Goal: Use online tool/utility: Utilize a website feature to perform a specific function

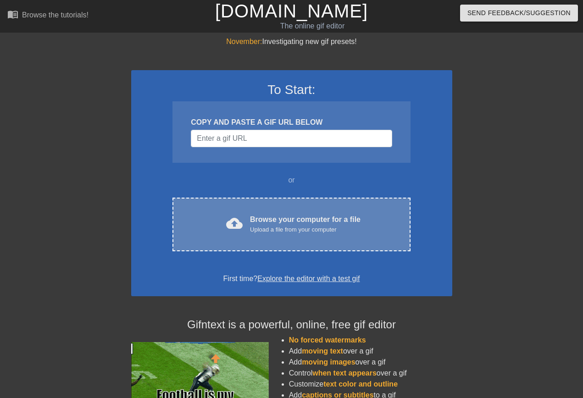
click at [319, 211] on div "cloud_upload Browse your computer for a file Upload a file from your computer C…" at bounding box center [291, 225] width 238 height 54
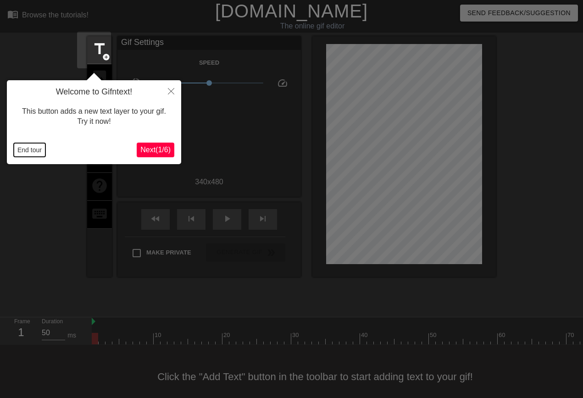
click at [22, 150] on button "End tour" at bounding box center [30, 150] width 32 height 14
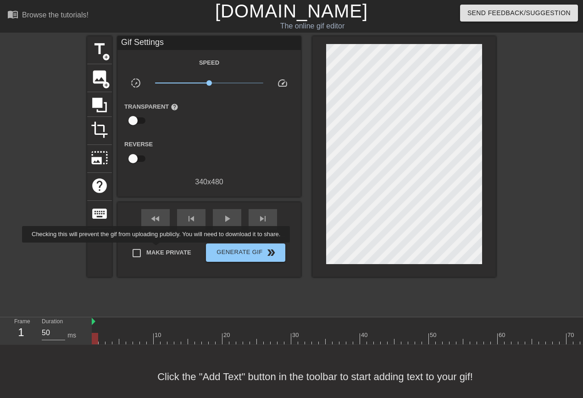
click at [158, 249] on span "Make Private" at bounding box center [168, 252] width 45 height 9
click at [146, 249] on input "Make Private" at bounding box center [136, 253] width 19 height 19
checkbox input "true"
drag, startPoint x: 224, startPoint y: 216, endPoint x: 195, endPoint y: 218, distance: 29.4
click at [224, 217] on span "play_arrow" at bounding box center [226, 218] width 11 height 11
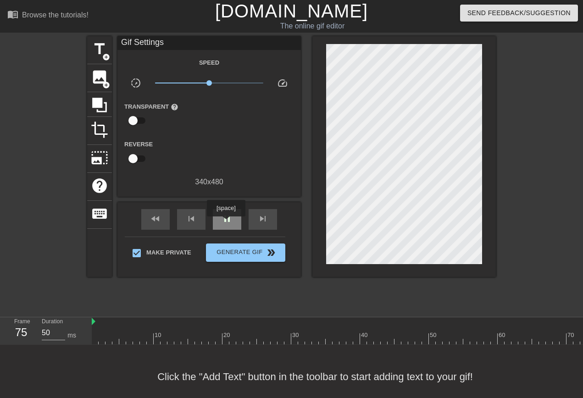
click at [226, 223] on span "pause" at bounding box center [226, 218] width 11 height 11
click at [146, 226] on div "fast_rewind" at bounding box center [155, 219] width 28 height 21
click at [91, 49] on span "title" at bounding box center [99, 48] width 17 height 17
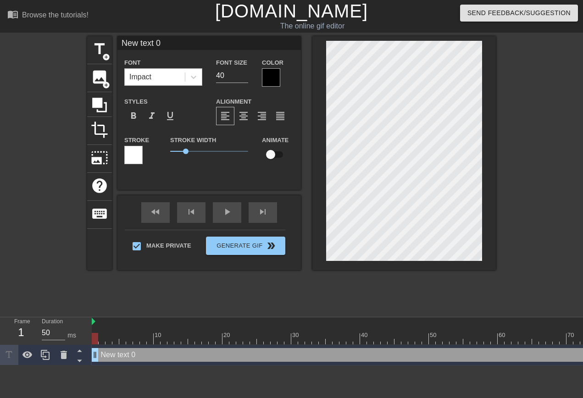
click at [145, 83] on div "Impact" at bounding box center [155, 77] width 60 height 17
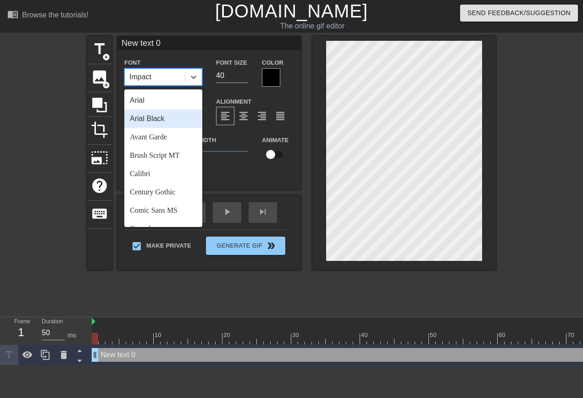
click at [147, 120] on div "Arial Black" at bounding box center [163, 119] width 78 height 18
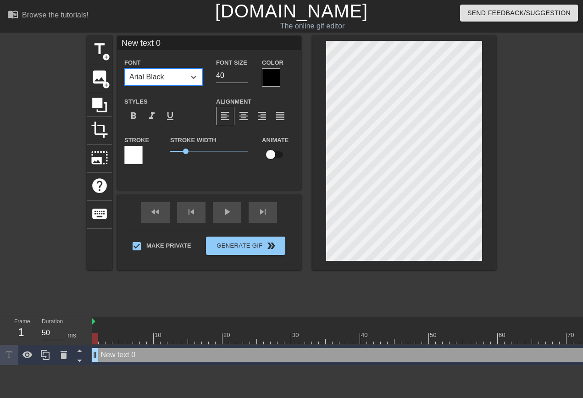
click at [170, 77] on div "Arial Black" at bounding box center [155, 77] width 60 height 17
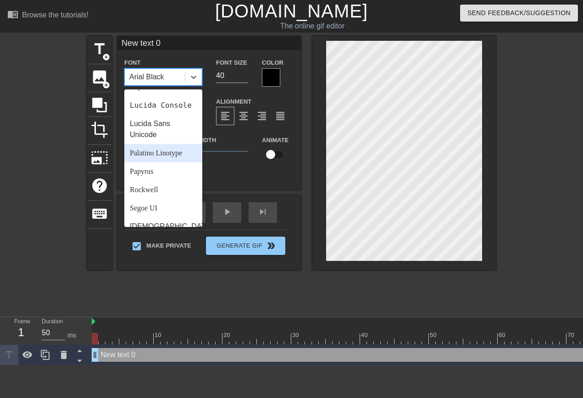
scroll to position [317, 0]
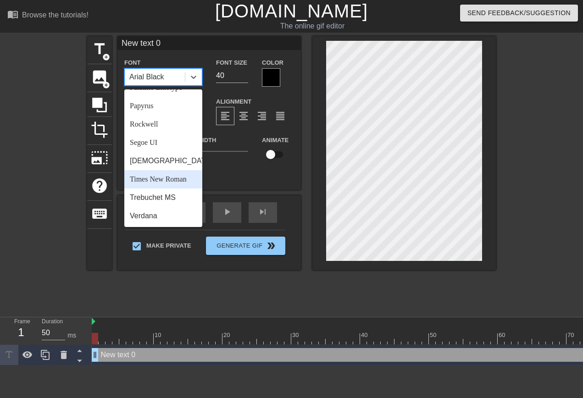
click at [155, 176] on div "Times New Roman" at bounding box center [163, 179] width 78 height 18
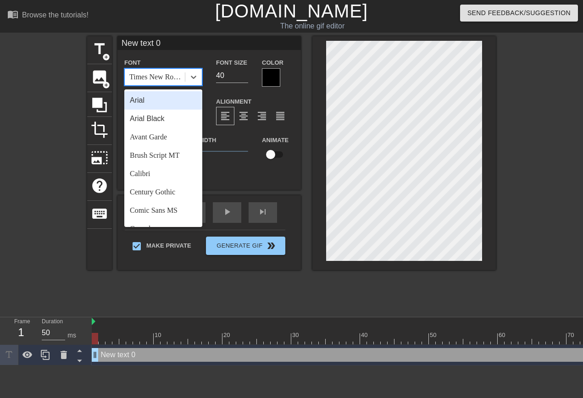
click at [170, 77] on div "Times New Roman" at bounding box center [157, 77] width 56 height 11
click at [161, 196] on div "Century Gothic" at bounding box center [163, 192] width 78 height 18
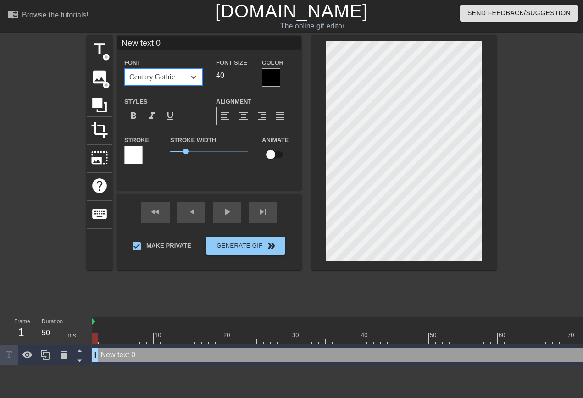
click at [168, 75] on div "Century Gothic" at bounding box center [151, 77] width 45 height 11
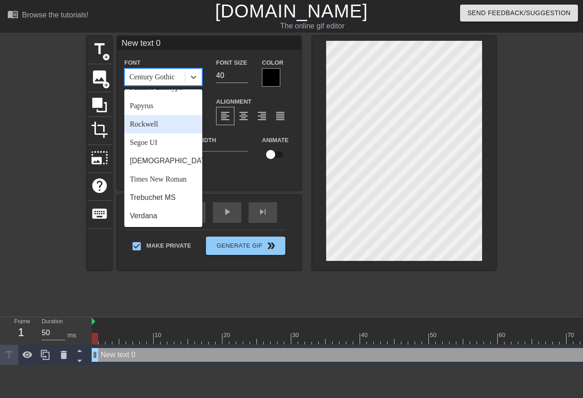
click at [153, 126] on div "Rockwell" at bounding box center [163, 124] width 78 height 18
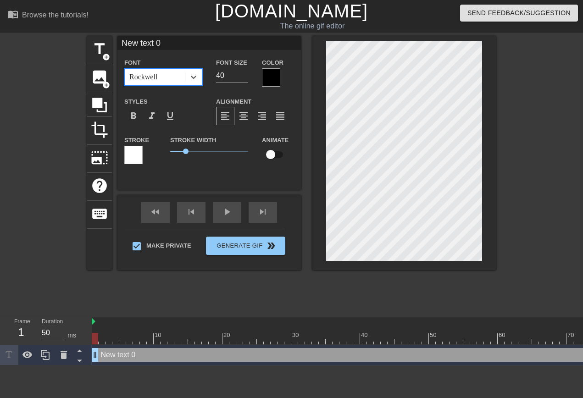
click at [161, 82] on div "Rockwell" at bounding box center [155, 77] width 60 height 17
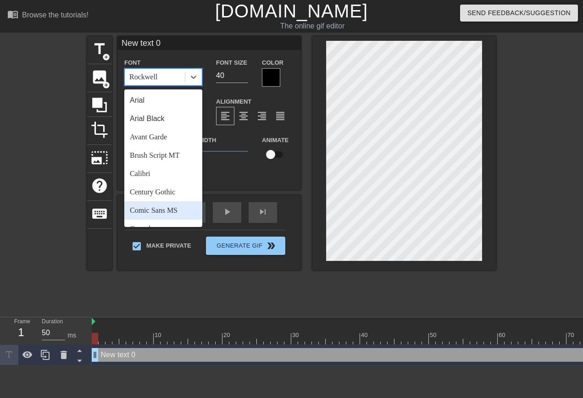
click at [161, 205] on div "Comic Sans MS" at bounding box center [163, 210] width 78 height 18
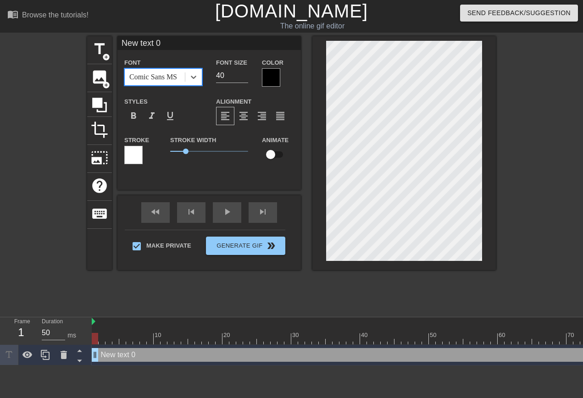
click at [168, 78] on div "Comic Sans MS" at bounding box center [153, 77] width 48 height 11
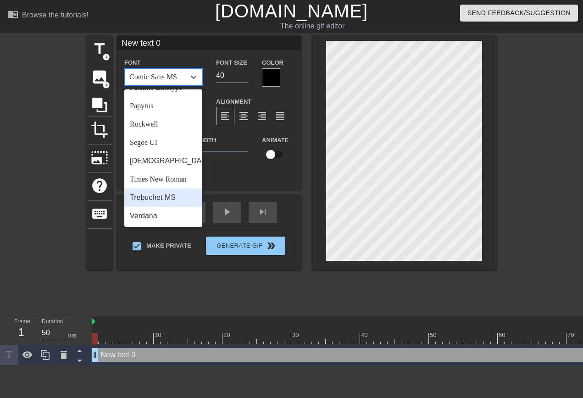
click at [160, 197] on div "Trebuchet MS" at bounding box center [163, 197] width 78 height 18
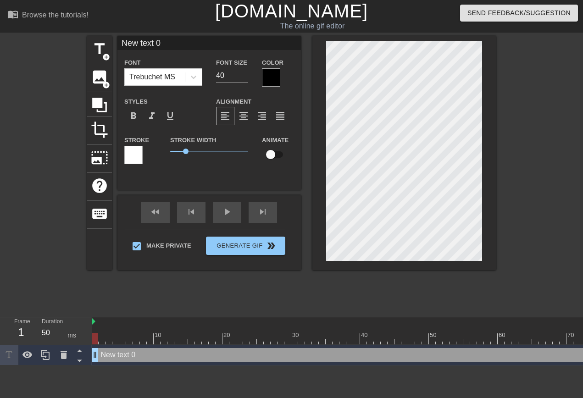
click at [273, 80] on div at bounding box center [271, 77] width 18 height 18
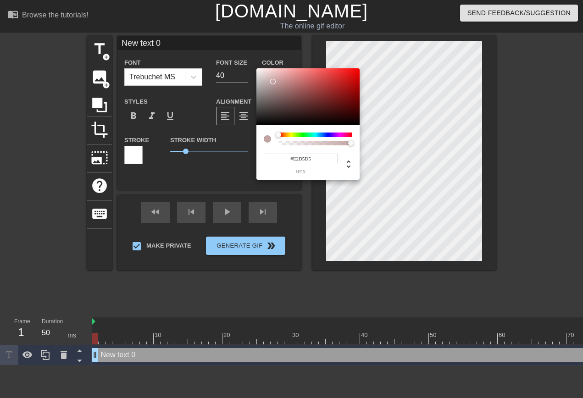
type input "#FFFFFF"
drag, startPoint x: 273, startPoint y: 82, endPoint x: 226, endPoint y: 44, distance: 60.0
click at [256, 68] on div at bounding box center [307, 96] width 103 height 57
drag, startPoint x: 486, startPoint y: 91, endPoint x: 478, endPoint y: 90, distance: 7.5
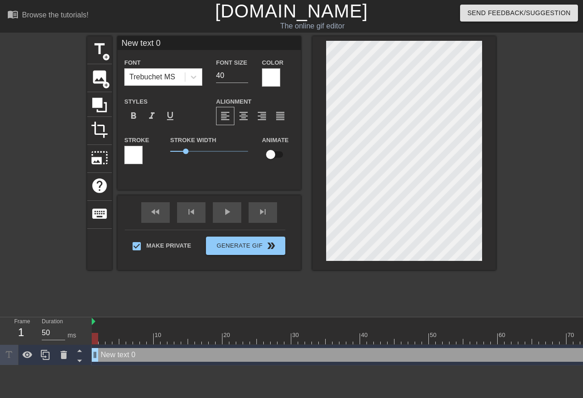
click at [124, 161] on div at bounding box center [133, 155] width 18 height 18
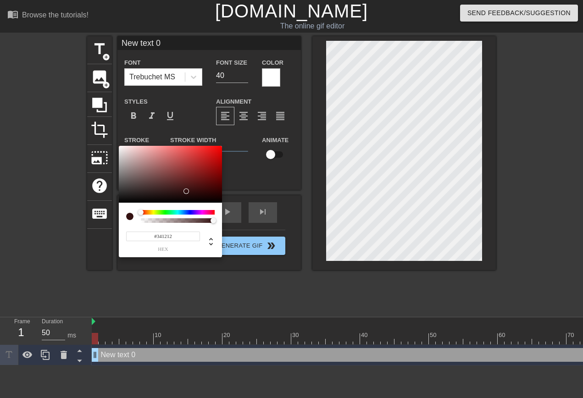
type input "#000000"
drag, startPoint x: 190, startPoint y: 193, endPoint x: 308, endPoint y: 209, distance: 118.9
click at [222, 203] on div at bounding box center [170, 174] width 103 height 57
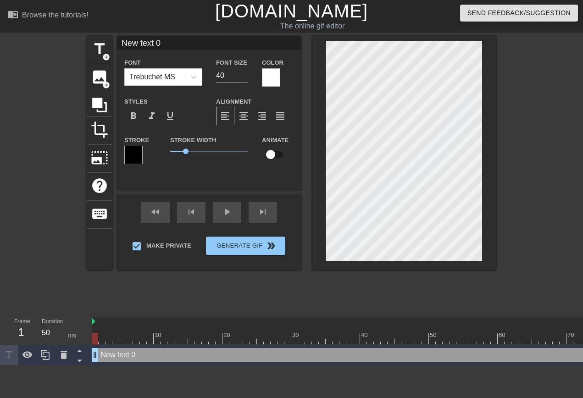
click at [266, 79] on div at bounding box center [271, 77] width 18 height 18
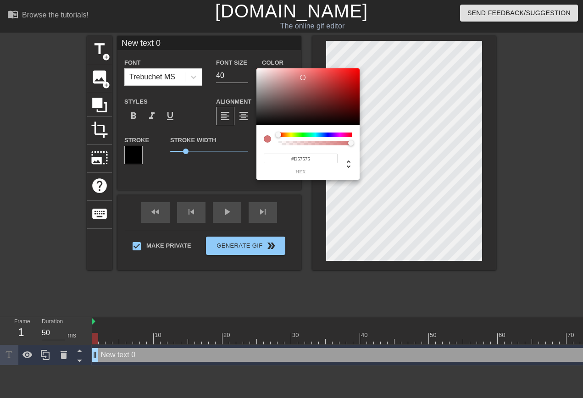
type input "#FF0000"
drag, startPoint x: 321, startPoint y: 74, endPoint x: 425, endPoint y: 45, distance: 107.6
click at [360, 68] on div at bounding box center [307, 96] width 103 height 57
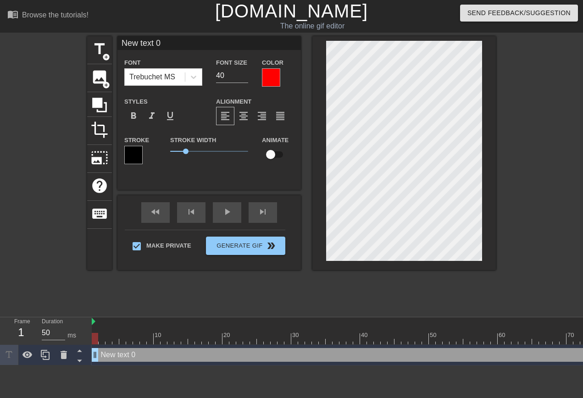
scroll to position [0, 1]
drag, startPoint x: 466, startPoint y: 90, endPoint x: 492, endPoint y: 62, distance: 38.0
click at [492, 62] on div "title add_circle image add_circle crop photo_size_select_large help keyboard Ne…" at bounding box center [291, 173] width 583 height 275
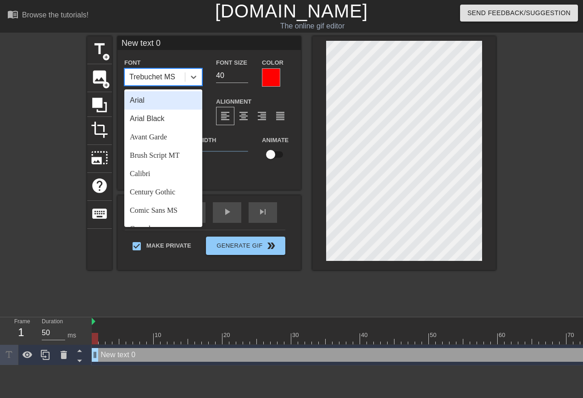
click at [173, 77] on div "Trebuchet MS" at bounding box center [155, 77] width 60 height 17
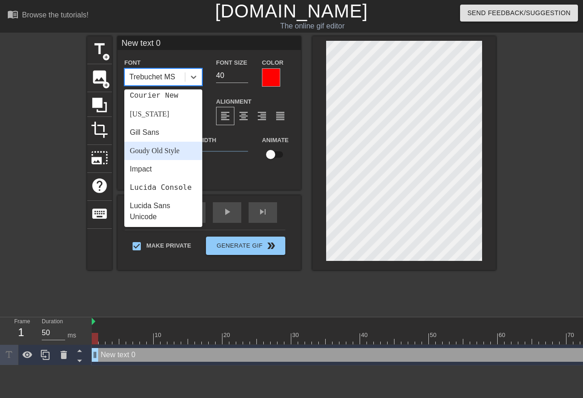
scroll to position [173, 0]
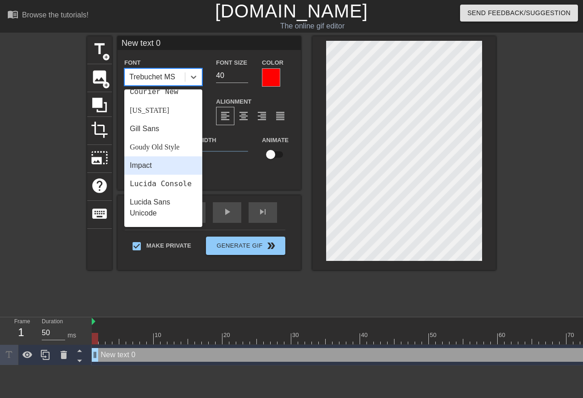
click at [155, 163] on div "Impact" at bounding box center [163, 165] width 78 height 18
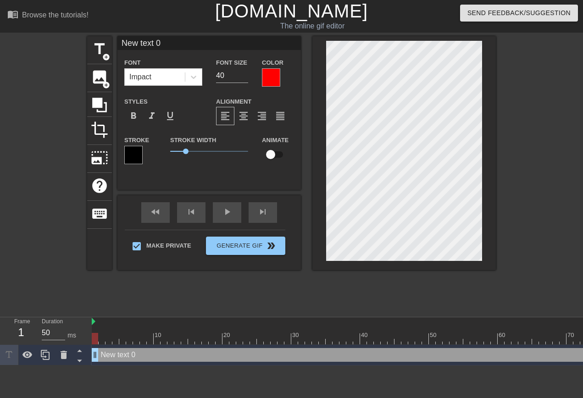
click at [270, 81] on div at bounding box center [271, 77] width 18 height 18
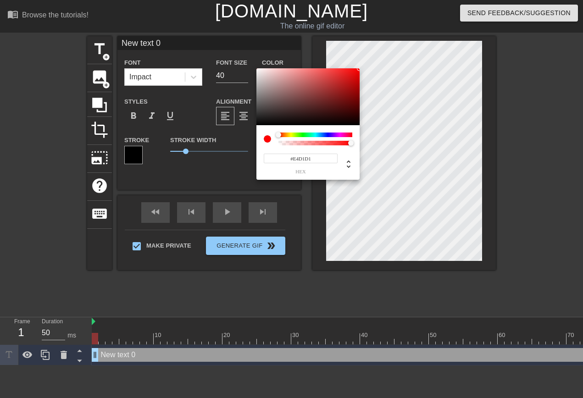
type input "#FFFFFF"
drag, startPoint x: 289, startPoint y: 87, endPoint x: 225, endPoint y: 51, distance: 73.5
click at [256, 68] on div at bounding box center [307, 96] width 103 height 57
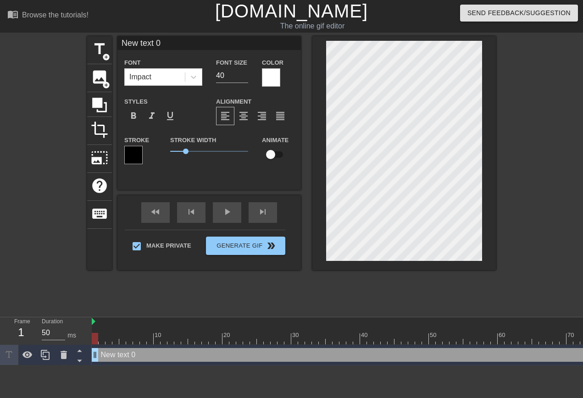
click at [267, 80] on div at bounding box center [271, 77] width 18 height 18
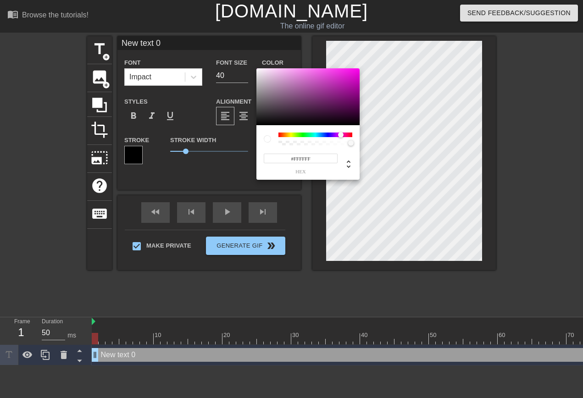
click at [341, 134] on div at bounding box center [315, 135] width 74 height 5
drag, startPoint x: 347, startPoint y: 78, endPoint x: 377, endPoint y: 53, distance: 39.8
click at [360, 68] on div at bounding box center [307, 96] width 103 height 57
type input "#E400D6"
drag, startPoint x: 355, startPoint y: 72, endPoint x: 364, endPoint y: 74, distance: 9.5
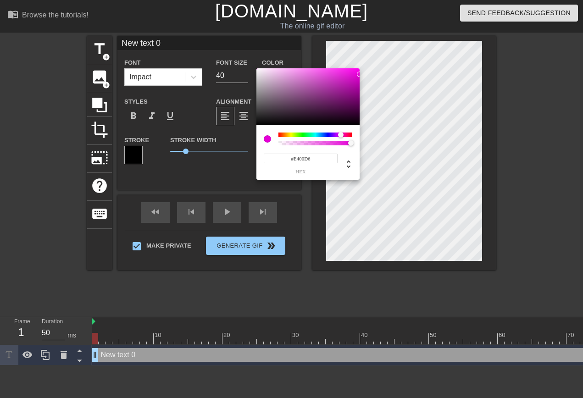
click at [360, 74] on div at bounding box center [307, 96] width 103 height 57
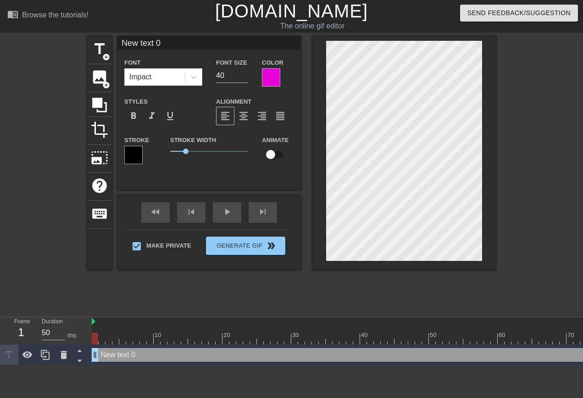
click at [263, 79] on div at bounding box center [271, 77] width 18 height 18
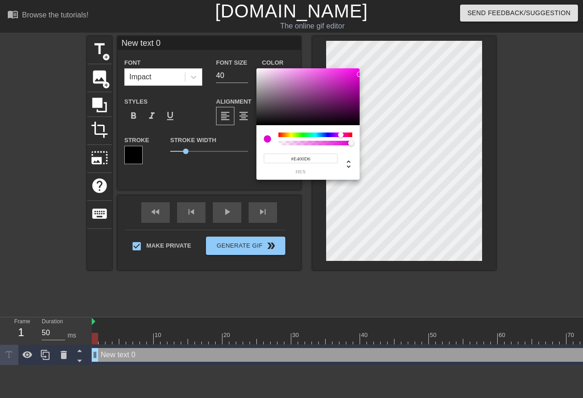
drag, startPoint x: 347, startPoint y: 132, endPoint x: 359, endPoint y: 133, distance: 12.5
click at [359, 133] on div "#E400D6 hex" at bounding box center [307, 152] width 103 height 55
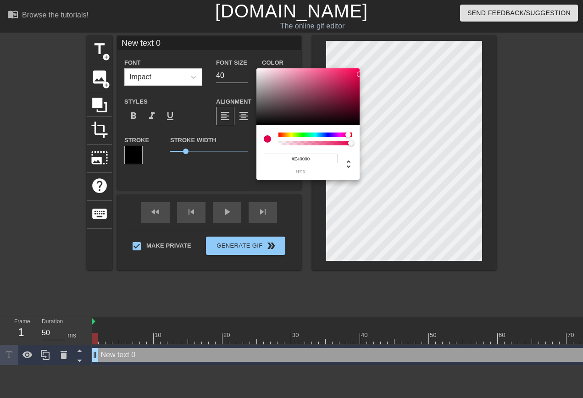
type input "#E40004"
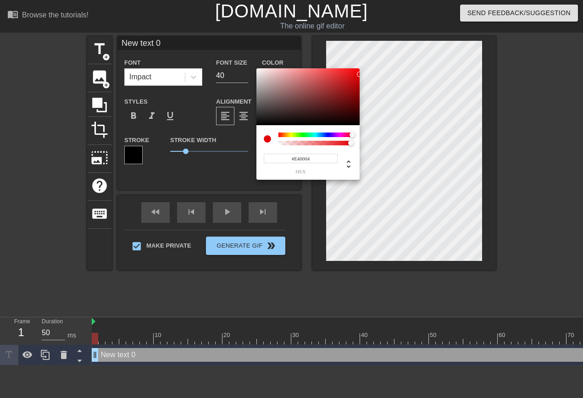
drag, startPoint x: 347, startPoint y: 134, endPoint x: 362, endPoint y: 138, distance: 15.7
click at [360, 138] on div "#E40004 hex" at bounding box center [307, 123] width 103 height 111
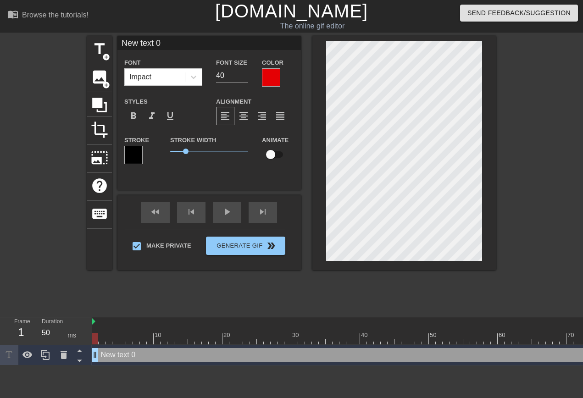
scroll to position [0, 1]
type input "Y"
type textarea "Y"
type input "Yo"
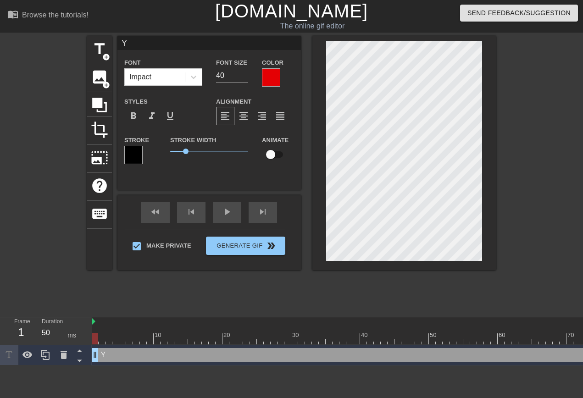
type textarea "Yo"
type input "You"
type textarea "You"
type input "Your"
type textarea "Your"
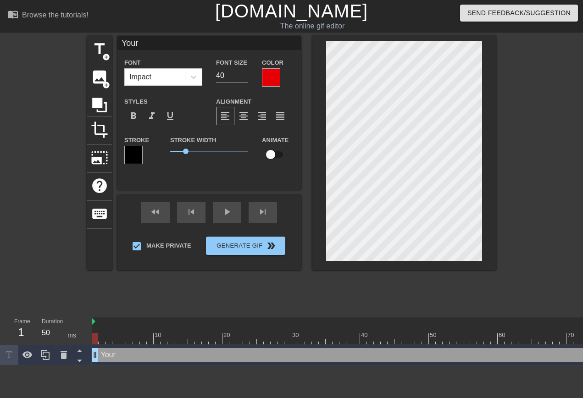
type input "Your"
type textarea "Your"
type input "Your M"
type textarea "Your M"
type input "Your MA"
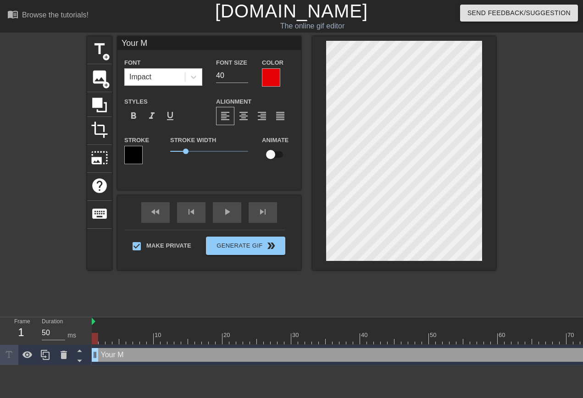
type textarea "Your MA"
type input "Your MAG"
type textarea "Your MAG"
type input "Your MAGA"
type textarea "Your MAGA"
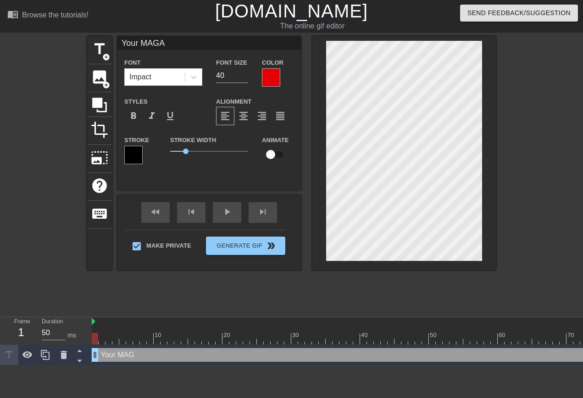
type input "Your MAGA"
type textarea "Your MAGA"
type input "Your MAGA n"
type textarea "Your MAGA n"
type input "Your MAGA ne"
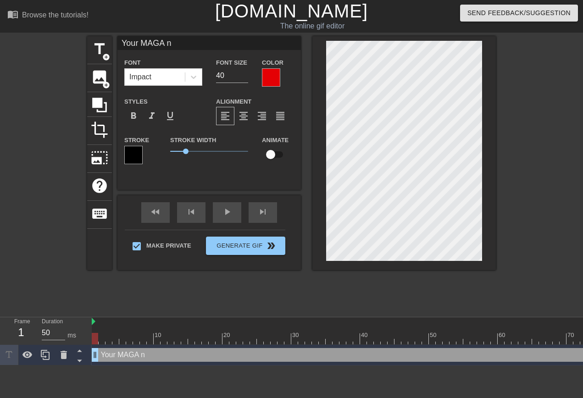
type textarea "Your MAGA ne"
type input "Your MAGA nei"
type textarea "Your MAGA nei"
type input "Your MAGA neig"
type textarea "Your MAGA neig"
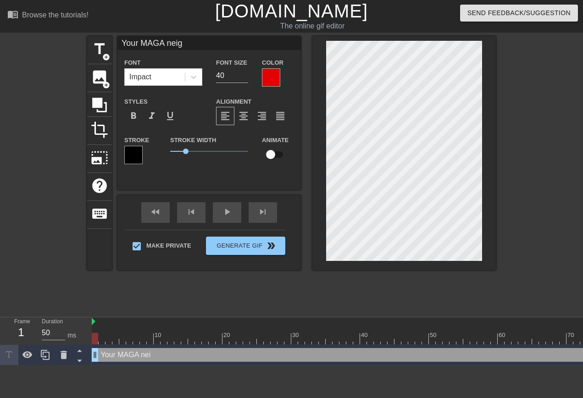
type input "Your MAGA neigh"
type textarea "Your MAGA neigh"
type input "Your MAGA neighb"
type textarea "Your MAGA neighb"
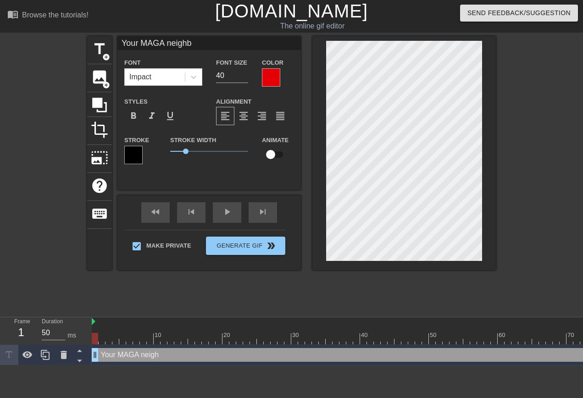
type input "Your MAGA neighbo"
type textarea "Your MAGA neighbo"
type input "Your MAGA neighbor"
type textarea "Your MAGA neighbor"
type input "Your MAGA neighbors"
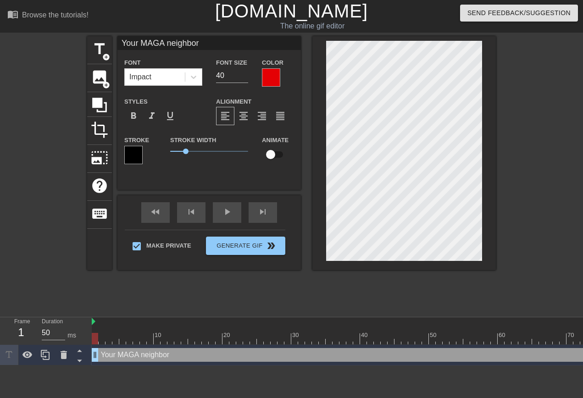
type textarea "Your MAGA neighbors"
type input "27"
click at [239, 78] on input "27" at bounding box center [232, 75] width 32 height 15
click at [183, 152] on span "1" at bounding box center [186, 152] width 6 height 6
click at [242, 118] on span "format_align_center" at bounding box center [243, 116] width 11 height 11
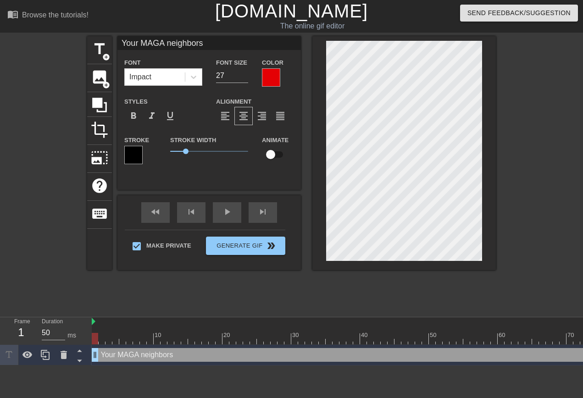
scroll to position [0, 4]
type input "Your MAGA neighbors"
type textarea "Your MAGA neighbors"
type input "Your MAGA neighborst"
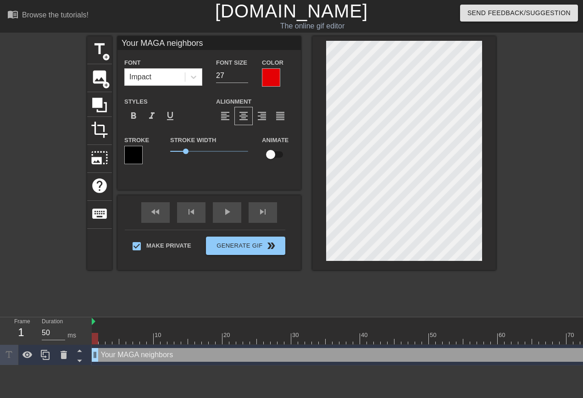
type textarea "Your MAGA neighbors t"
type input "Your MAGA neighborsto"
type textarea "Your MAGA neighbors to"
type input "Your MAGA neighborstoo"
type textarea "Your MAGA neighbors too"
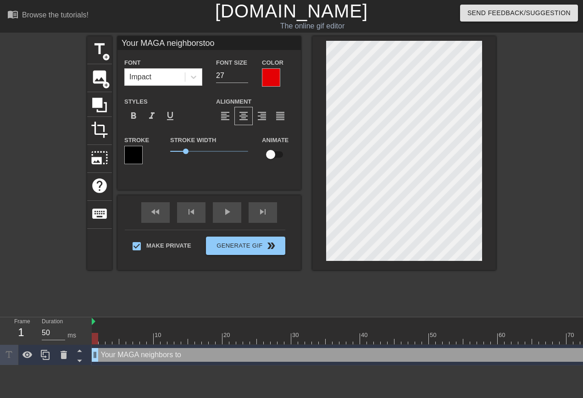
type input "Your MAGA neighborstook"
type textarea "Your MAGA neighbors took"
type input "Your MAGA neighborstook"
type textarea "Your MAGA neighbors took"
type input "Your MAGA neighborstook t"
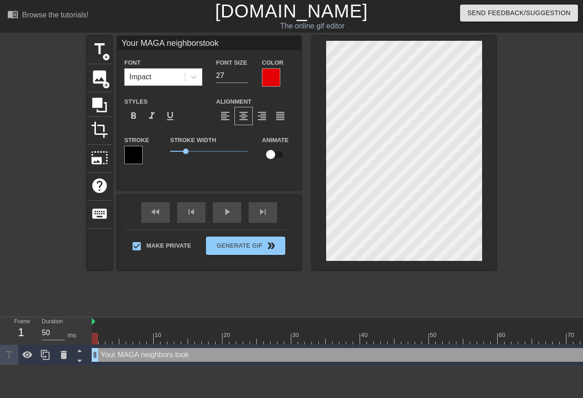
type textarea "Your MAGA neighbors took t"
type input "Your MAGA neighborstook th"
type textarea "Your MAGA neighbors took th"
type input "Your MAGA neighborstook the"
type textarea "Your MAGA neighbors took the"
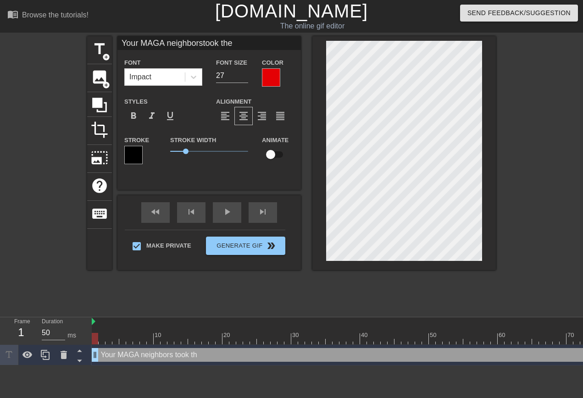
type input "Your MAGA neighborstook thei"
type textarea "Your MAGA neighbors took thei"
type input "Your MAGA neighborstook their"
type textarea "Your MAGA neighbors took their"
type input "Your MAGA neighborstook their"
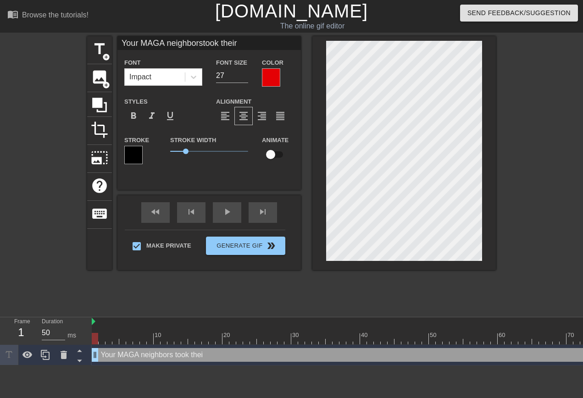
type textarea "Your MAGA neighbors took their"
type input "Your MAGA neighborstook their t"
type textarea "Your MAGA neighbors took their t"
type input "Your MAGA neighborstook their ti"
type textarea "Your MAGA neighbors took their ti"
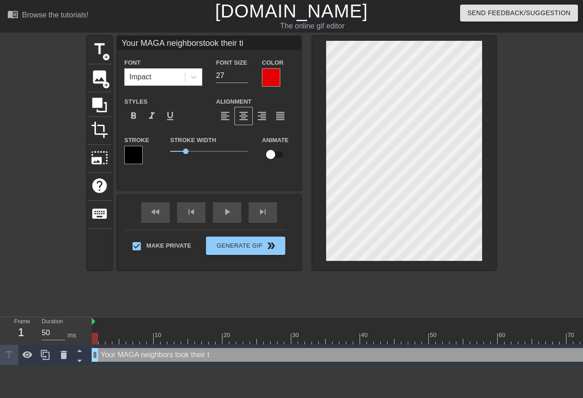
type input "Your MAGA neighborstook their tim"
type textarea "Your MAGA neighbors took their tim"
type input "Your MAGA neighborstook their time"
type textarea "Your MAGA neighbors took their time"
type input "Your MAGA neighborstook their time"
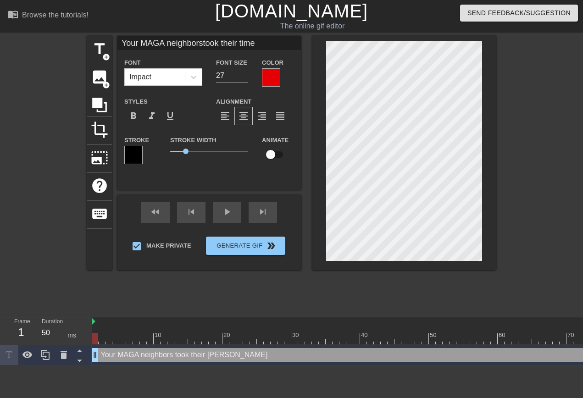
type textarea "Your MAGA neighbors took their time"
type input "Your MAGA neighborstook their timeb"
type textarea "Your MAGA neighbors took their time b"
type input "Your MAGA neighborstook their timebr"
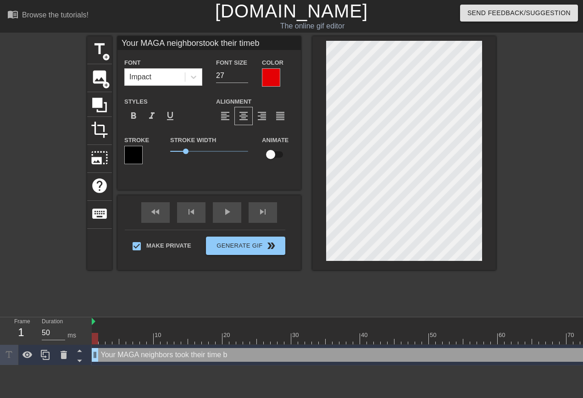
type textarea "Your MAGA neighbors took their time br"
type input "Your MAGA neighborstook their timebre"
type textarea "Your MAGA neighbors took their time bre"
type input "Your MAGA neighborstook their timebrea"
type textarea "Your MAGA neighbors took their time brea"
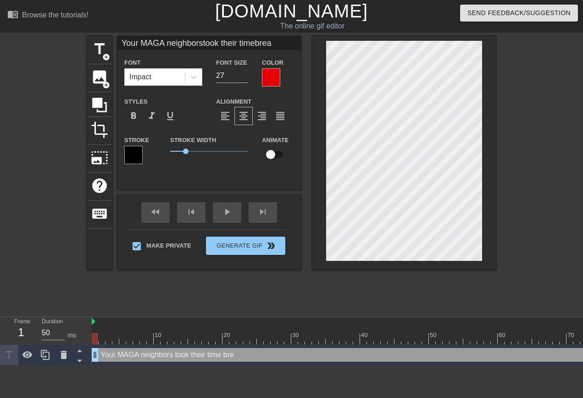
type input "Your MAGA neighborstook their timebreak"
type textarea "Your MAGA neighbors took their time break"
type input "Your MAGA neighborstook their timebreaki"
type textarea "Your MAGA neighbors took their time breaki"
type input "Your MAGA neighborstook their timebreakin"
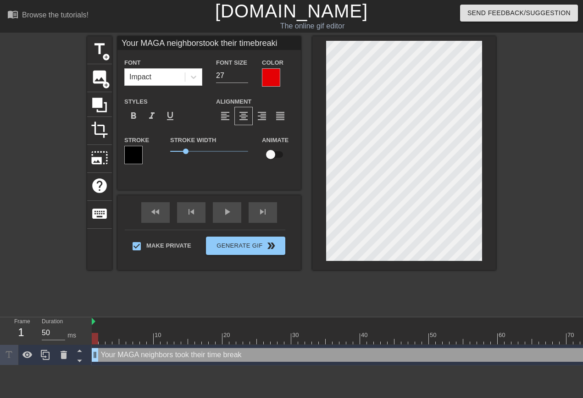
type textarea "Your MAGA neighbors took their time breakin"
type input "Your MAGA neighborstook their timebreaking"
type textarea "Your MAGA neighbors took their time breaking"
type input "Your MAGA neighborstook their timebreaking"
type textarea "Your MAGA neighbors took their time breaking"
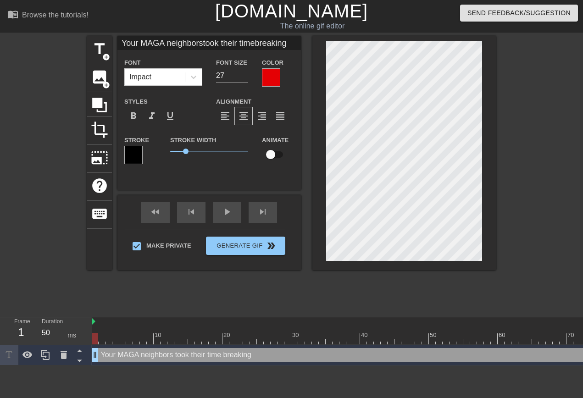
type input "Your MAGA neighborstook their timebreaking y"
type textarea "Your MAGA neighbors took their time breaking y"
type input "Your MAGA neighborstook their timebreaking yo"
type textarea "Your MAGA neighbors took their time breaking yo"
type input "Your MAGA neighborstook their timebreaking you"
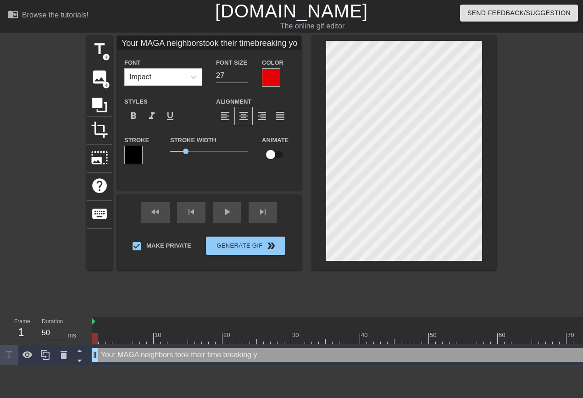
type textarea "Your MAGA neighbors took their time breaking you"
type input "Your MAGA neighborstook their timebreaking your"
type textarea "Your MAGA neighbors took their time breaking your"
type input "Your MAGA neighborstook their timebreaking your"
type textarea "Your MAGA neighbors took their time breaking your"
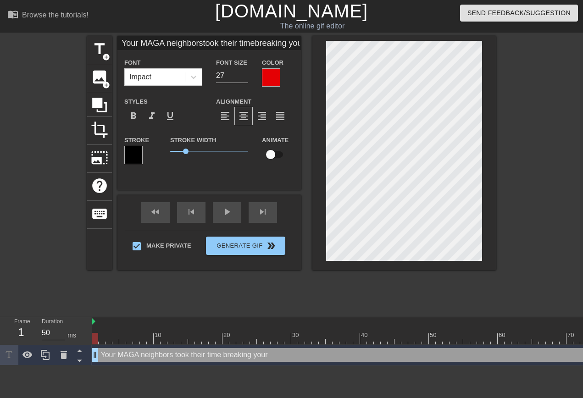
scroll to position [2, 1]
type input "Your MAGA neighborstook their timebreaking yourl"
type textarea "Your MAGA neighbors took their time breaking your l"
type input "Your MAGA neighborstook their timebreaking yourli"
type textarea "Your MAGA neighbors took their time breaking your li"
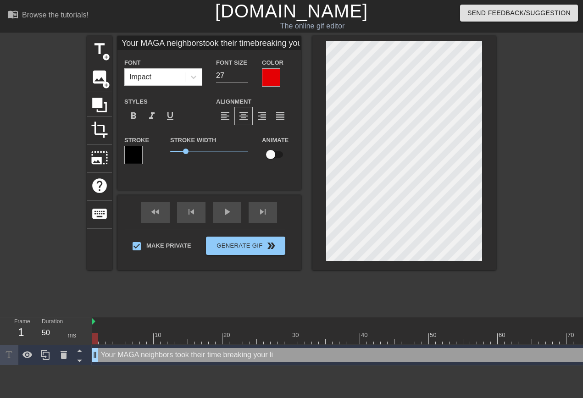
type input "Your MAGA neighborstook their timebreaking yourlib"
type textarea "Your MAGA neighbors took their time breaking your lib"
type input "Your MAGA neighborstook their timebreaking yourlibs"
type textarea "Your MAGA neighbors took their time breaking your libs"
type input "Your MAGA neighborstook their timebreaking yourlibsl"
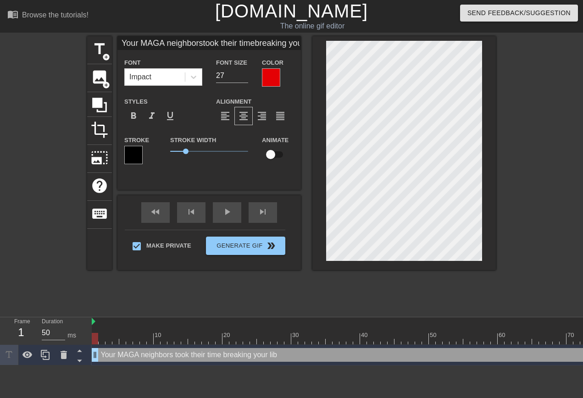
type textarea "Your MAGA neighbors took their time breaking your libsl"
type input "Your MAGA neighborstook their timebreaking yourlibslu"
type textarea "Your MAGA neighbors took their time breaking your libslu"
type input "Your MAGA neighborstook their timebreaking yourlibslut"
type textarea "Your MAGA neighbors took their time breaking your libslut"
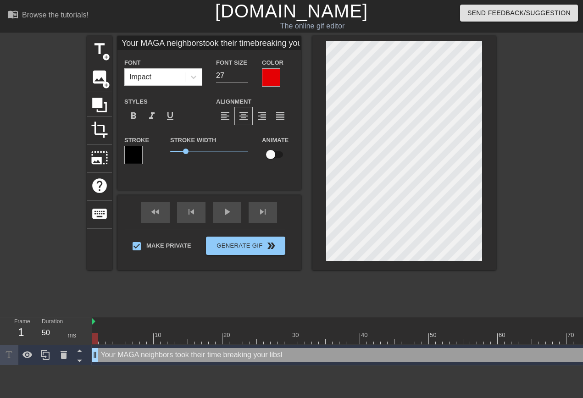
type input "Your MAGA neighborstook their timebreaking yourlibslut"
type textarea "Your MAGA neighbors took their time breaking your libslut"
type input "Your MAGA neighborstook their timebreaking yourlibslut g"
type textarea "Your MAGA neighbors took their time breaking your libslut g"
type input "Your MAGA neighborstook their timebreaking yourlibslut gi"
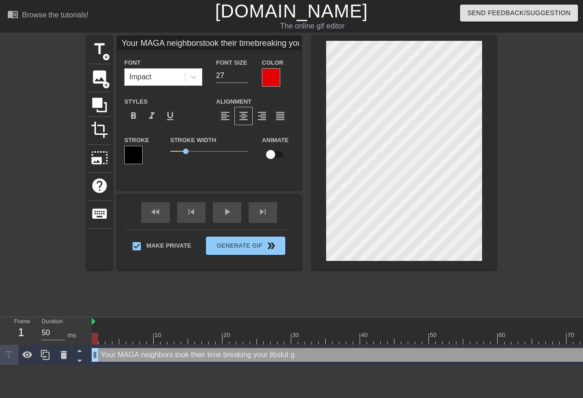
type textarea "Your MAGA neighbors took their time breaking your libslut gi"
type input "Your MAGA neighborstook their timebreaking yourlibslut gir"
type textarea "Your MAGA neighbors took their time breaking your libslut gir"
type input "Your MAGA neighborstook their timebreaking yourlibslut girl"
type textarea "Your MAGA neighbors took their time breaking your libslut girl"
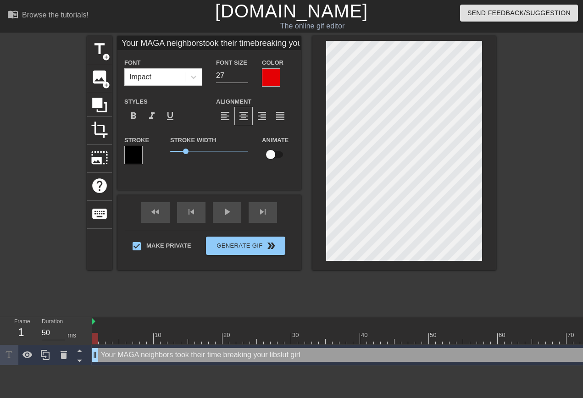
type input "Your MAGA neighborstook their timebreaking yourlibslut girlf"
type textarea "Your MAGA neighbors took their time breaking your libslut girlf"
type input "Your MAGA neighborstook their timebreaking yourlibslut girlfr"
type textarea "Your MAGA neighbors took their time breaking your libslut girlfr"
type input "Your MAGA neighborstook their timebreaking yourlibslut girlfri"
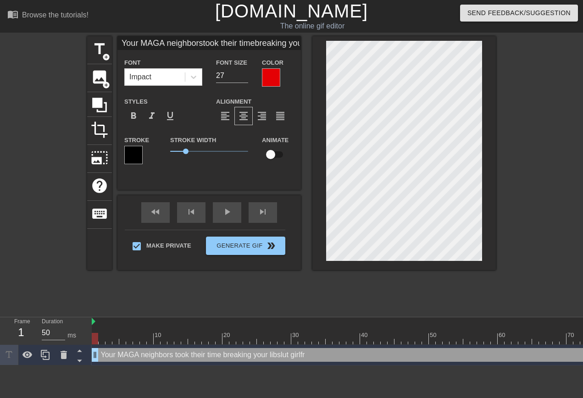
type textarea "Your MAGA neighbors took their time breaking your libslut girlfri"
type input "Your MAGA neighborstook their timebreaking yourlibslut girlfrie"
type textarea "Your MAGA neighbors took their time breaking your libslut girlfrie"
type input "Your MAGA neighborstook their timebreaking yourlibslut girlfrien"
type textarea "Your MAGA neighbors took their time breaking your libslut girlfrien"
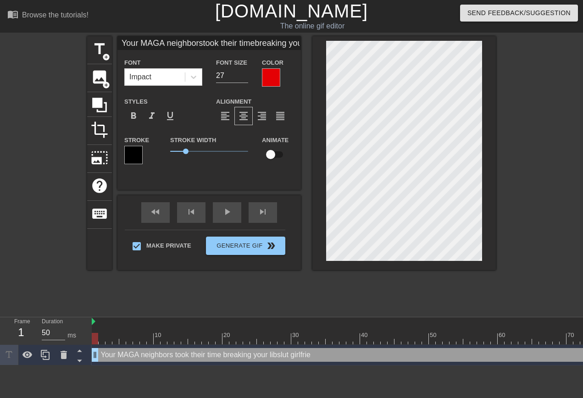
scroll to position [2, 2]
type input "Your MAGA neighborstook their timebreaking yourlibslut girlfriend"
type textarea "Your MAGA neighbors took their time breaking your libslut girlfriend"
click at [265, 74] on div at bounding box center [271, 77] width 18 height 18
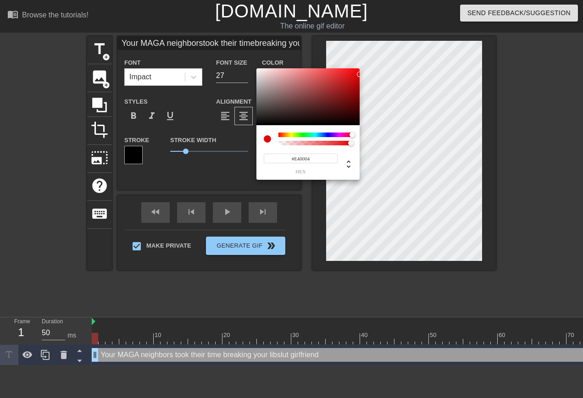
type input "Your MAGA neighborstook their timebreaking yourlibslut girlfriend"
type input "#C5B1B1"
type input "Your MAGA neighborstook their timebreaking yourlibslut girlfriend"
type input "#C7B3B3"
type input "Your MAGA neighborstook their timebreaking yourlibslut girlfriend"
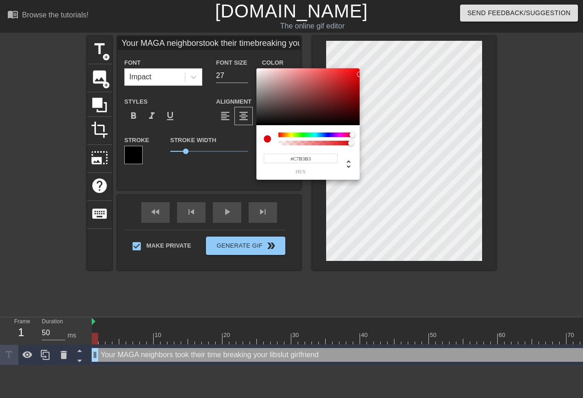
type input "#DED2D2"
type input "Your MAGA neighborstook their timebreaking yourlibslut girlfriend"
type input "#FFFFFF"
drag, startPoint x: 267, startPoint y: 81, endPoint x: 233, endPoint y: 45, distance: 49.3
click at [256, 68] on div at bounding box center [307, 96] width 103 height 57
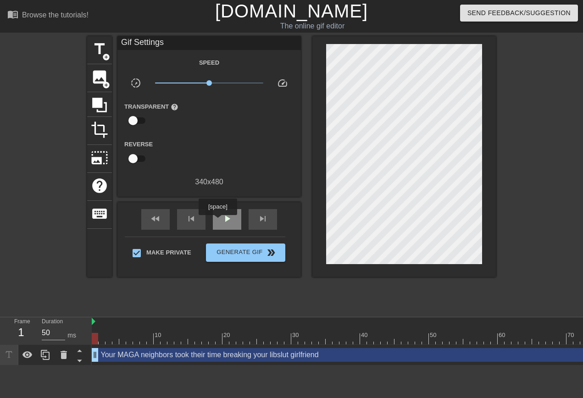
click at [221, 221] on span "play_arrow" at bounding box center [226, 218] width 11 height 11
click at [221, 219] on div "pause" at bounding box center [227, 219] width 28 height 21
click at [150, 221] on span "fast_rewind" at bounding box center [155, 218] width 11 height 11
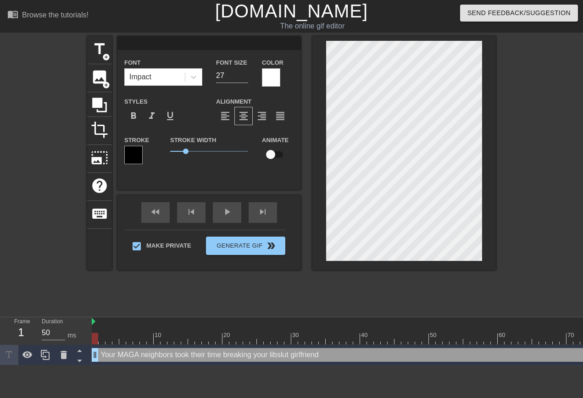
scroll to position [0, 0]
click at [525, 144] on div "title add_circle image add_circle crop photo_size_select_large help keyboard Fo…" at bounding box center [291, 173] width 583 height 275
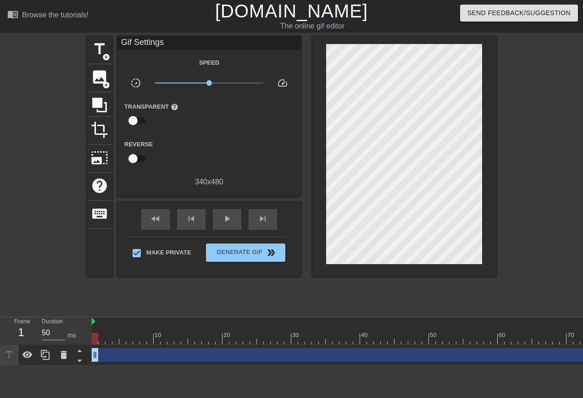
click at [333, 13] on link "[DOMAIN_NAME]" at bounding box center [291, 11] width 153 height 20
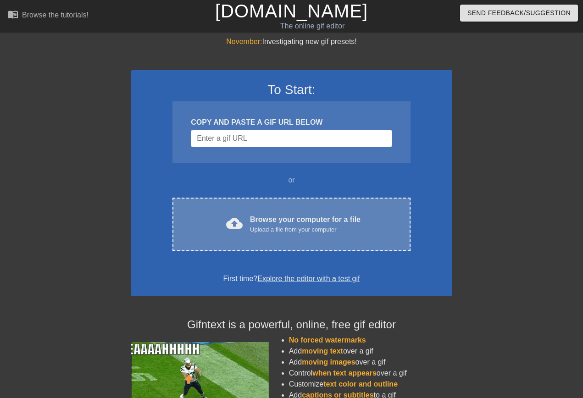
click at [338, 209] on div "cloud_upload Browse your computer for a file Upload a file from your computer C…" at bounding box center [291, 225] width 238 height 54
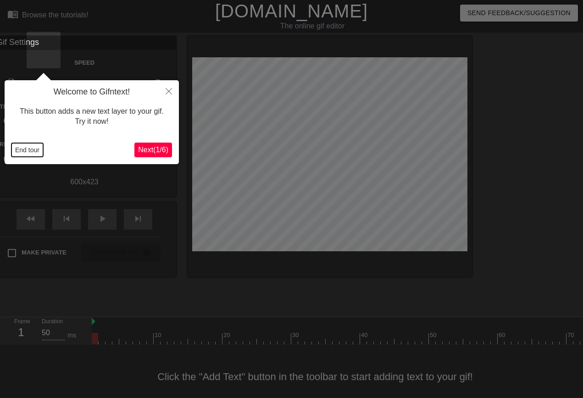
click at [20, 152] on button "End tour" at bounding box center [27, 150] width 32 height 14
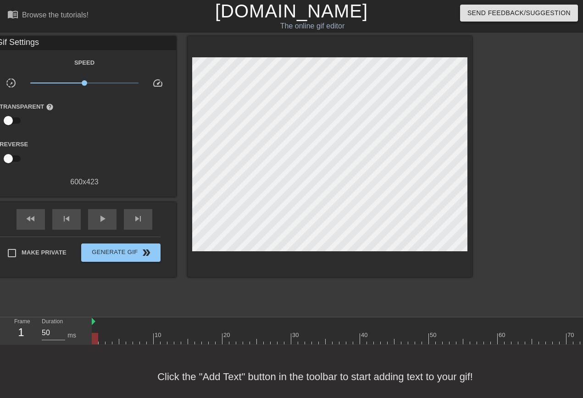
click at [323, 10] on link "[DOMAIN_NAME]" at bounding box center [291, 11] width 153 height 20
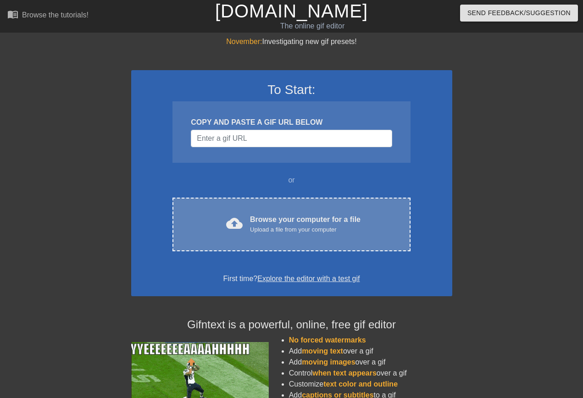
click at [332, 206] on div "cloud_upload Browse your computer for a file Upload a file from your computer C…" at bounding box center [291, 225] width 238 height 54
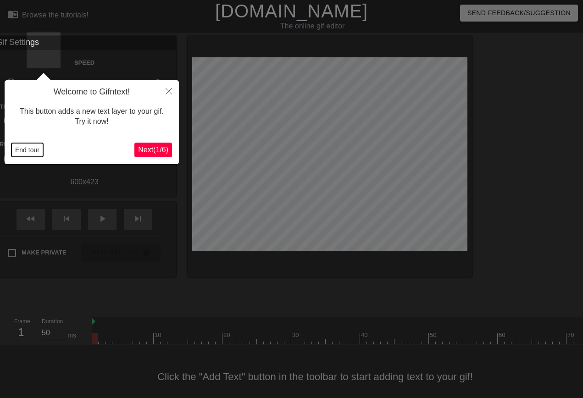
click at [36, 152] on button "End tour" at bounding box center [27, 150] width 32 height 14
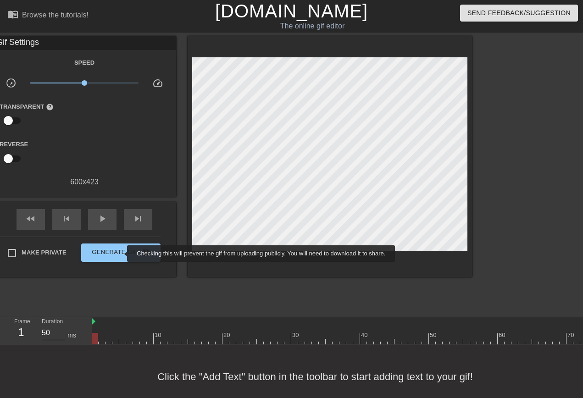
click at [66, 254] on span "Make Private" at bounding box center [44, 252] width 45 height 9
click at [22, 254] on input "Make Private" at bounding box center [11, 253] width 19 height 19
checkbox input "true"
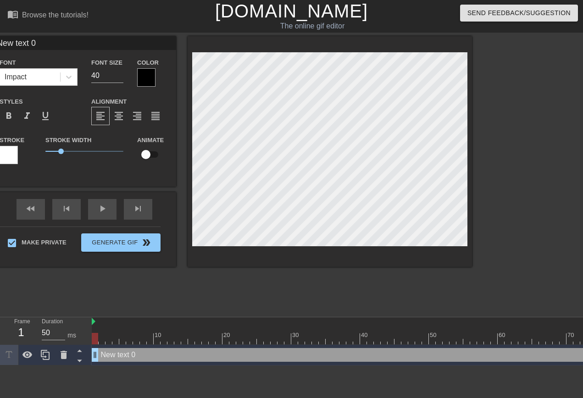
click at [169, 77] on div "Color" at bounding box center [153, 72] width 32 height 30
click at [155, 78] on div at bounding box center [146, 77] width 18 height 18
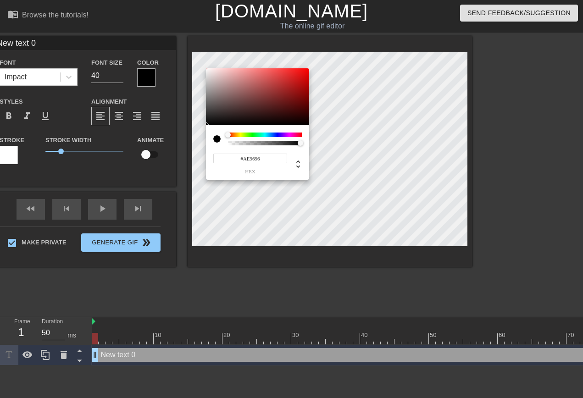
type input "#FFFFFF"
drag, startPoint x: 220, startPoint y: 86, endPoint x: 159, endPoint y: 27, distance: 85.3
click at [206, 68] on div at bounding box center [257, 96] width 103 height 57
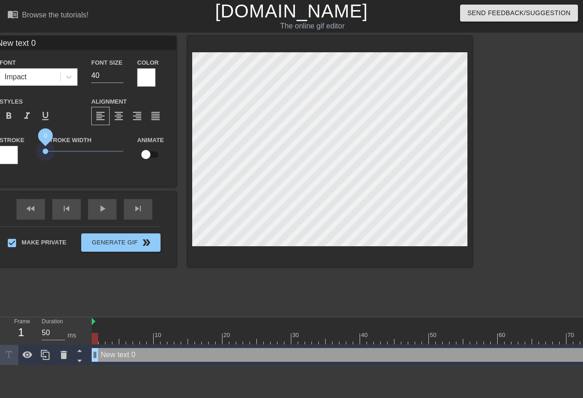
drag, startPoint x: 130, startPoint y: 152, endPoint x: 34, endPoint y: 147, distance: 96.0
click at [38, 147] on div "title add_circle image add_circle crop photo_size_select_large help keyboard Ne…" at bounding box center [216, 151] width 509 height 231
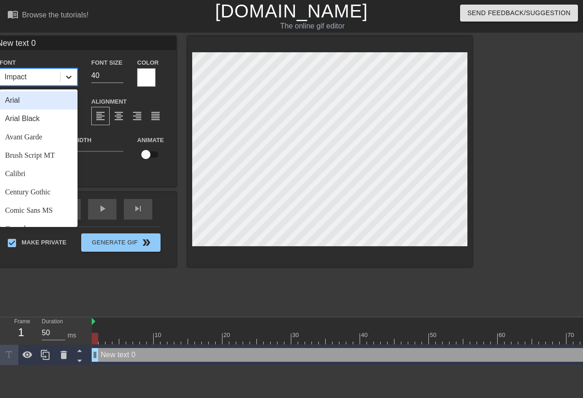
click at [73, 81] on icon at bounding box center [68, 76] width 9 height 9
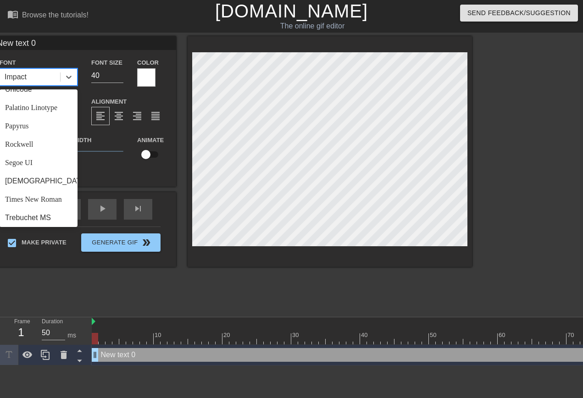
scroll to position [317, 0]
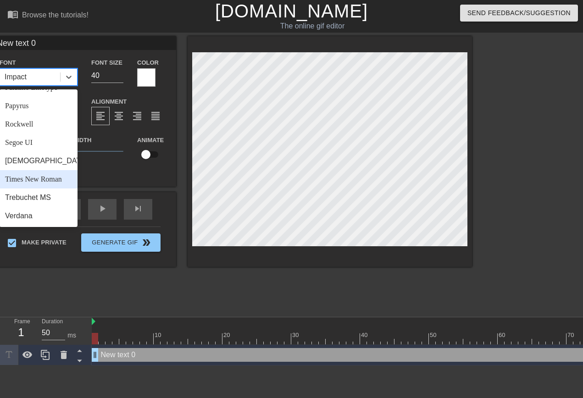
click at [78, 177] on div "Times New Roman" at bounding box center [39, 179] width 78 height 18
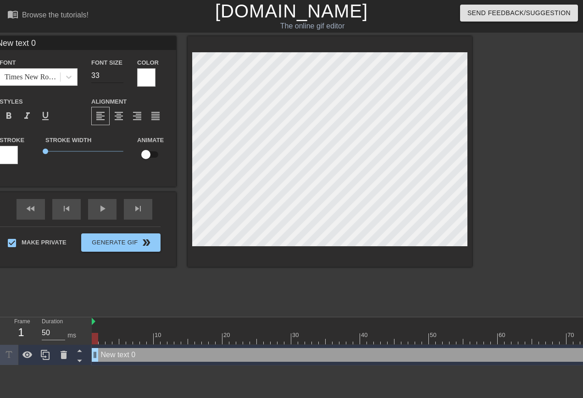
click at [123, 79] on input "33" at bounding box center [107, 75] width 32 height 15
click at [123, 79] on input "32" at bounding box center [107, 75] width 32 height 15
click at [123, 79] on input "31" at bounding box center [107, 75] width 32 height 15
click at [123, 79] on input "30" at bounding box center [107, 75] width 32 height 15
click at [123, 79] on input "29" at bounding box center [107, 75] width 32 height 15
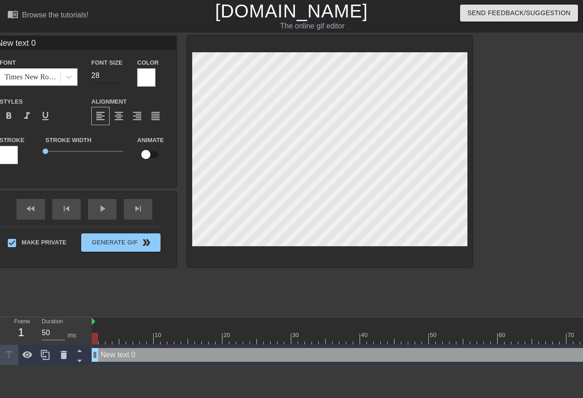
type input "28"
click at [123, 79] on input "28" at bounding box center [107, 75] width 32 height 15
click at [124, 118] on span "format_align_center" at bounding box center [118, 116] width 11 height 11
click at [61, 80] on div "Times New Roman" at bounding box center [33, 77] width 56 height 11
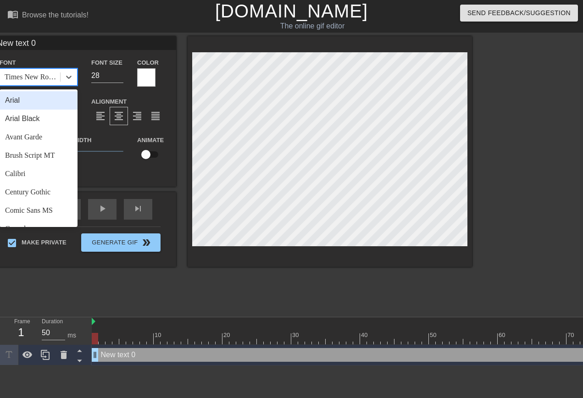
click at [78, 104] on div "Arial" at bounding box center [39, 100] width 78 height 18
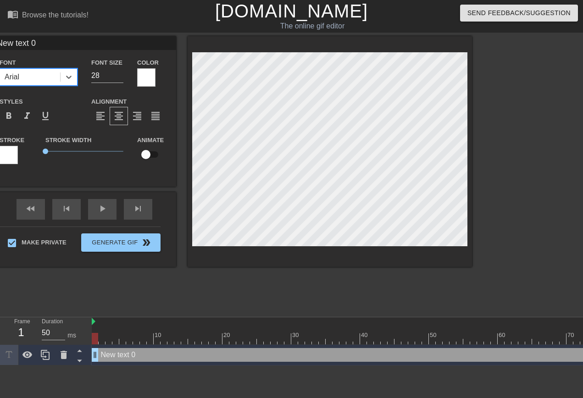
click at [60, 82] on div "Arial" at bounding box center [30, 77] width 60 height 17
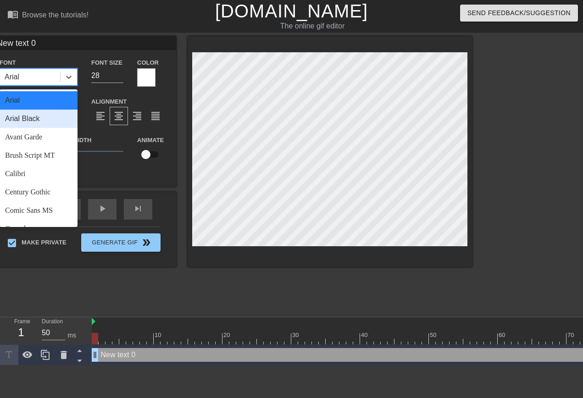
click at [78, 117] on div "Arial Black" at bounding box center [39, 119] width 78 height 18
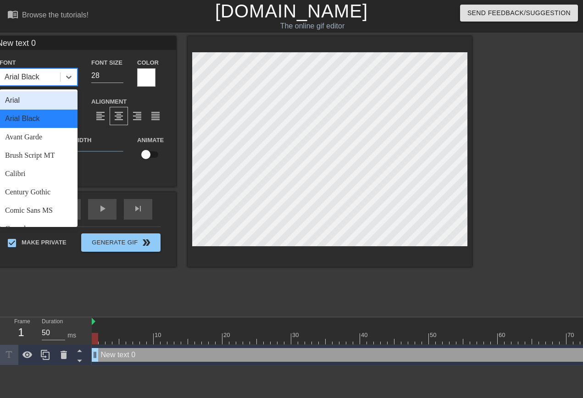
click at [60, 84] on div "Arial Black" at bounding box center [30, 77] width 60 height 17
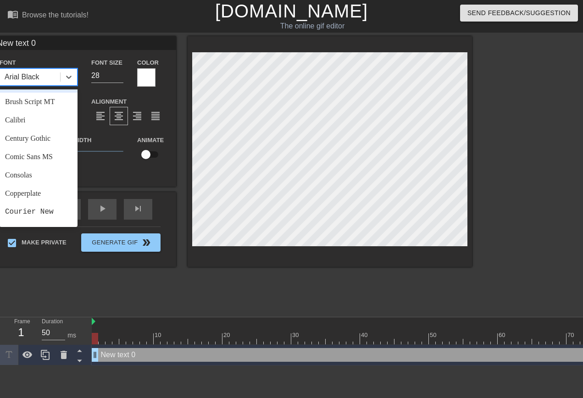
scroll to position [58, 0]
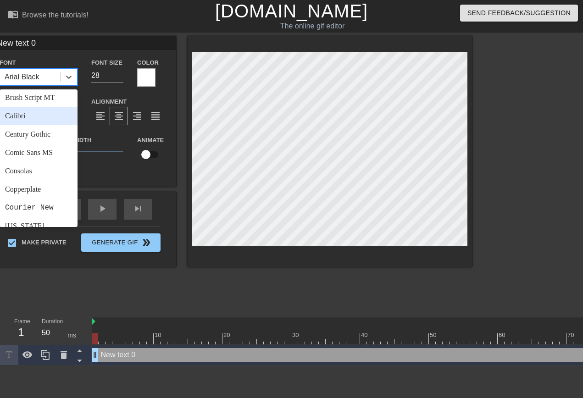
click at [78, 119] on div "Calibri" at bounding box center [39, 116] width 78 height 18
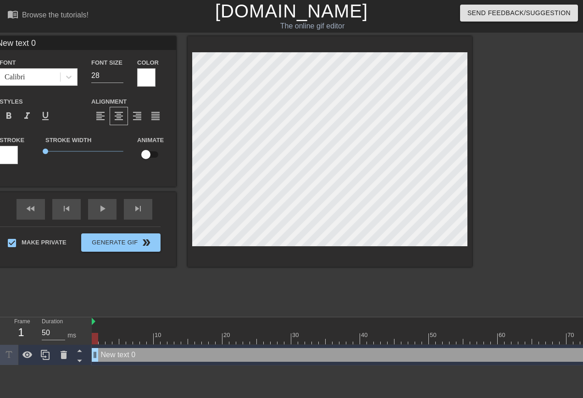
scroll to position [0, 1]
